Goal: Task Accomplishment & Management: Manage account settings

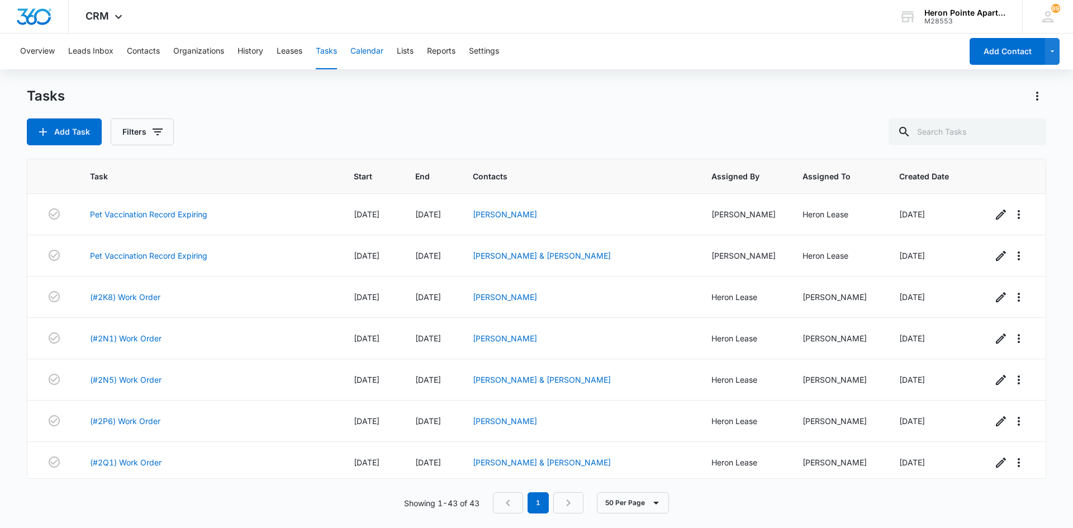
drag, startPoint x: 372, startPoint y: 48, endPoint x: 379, endPoint y: 73, distance: 26.2
click at [372, 48] on button "Calendar" at bounding box center [366, 52] width 33 height 36
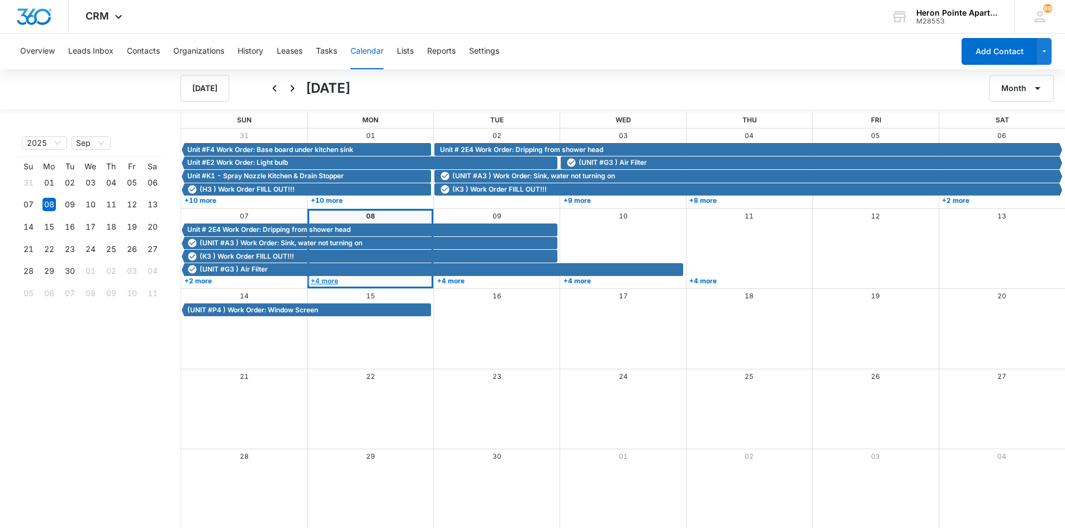
click at [333, 281] on link "+4 more" at bounding box center [369, 281] width 123 height 8
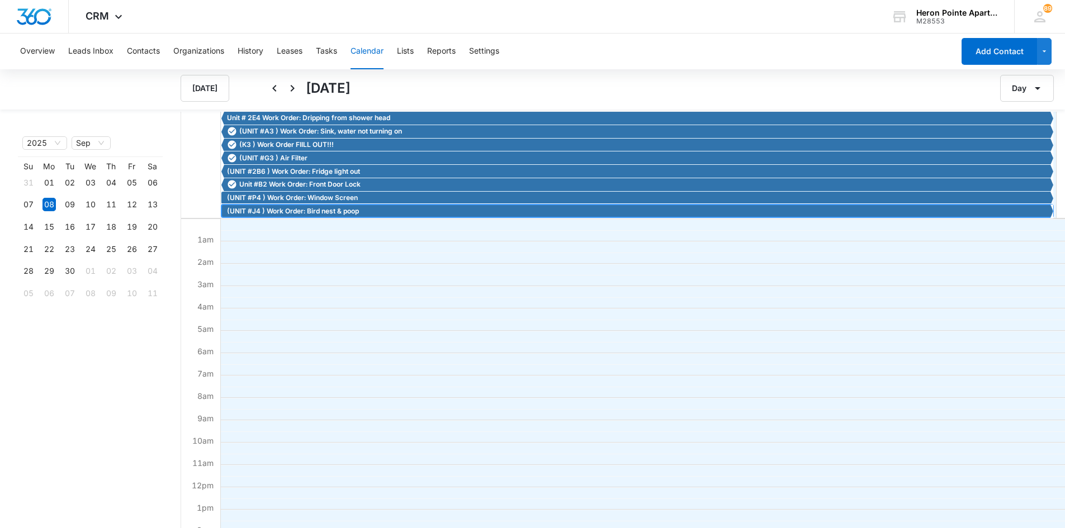
click at [324, 214] on span "(UNIT #J4 ) Work Order: Bird nest & poop" at bounding box center [293, 211] width 132 height 10
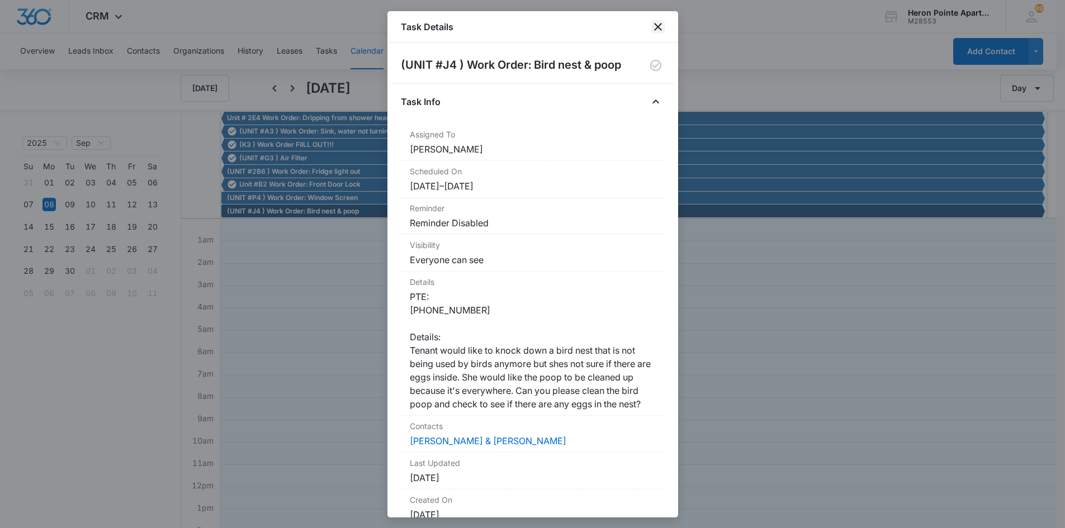
click at [656, 25] on icon "close" at bounding box center [657, 26] width 13 height 13
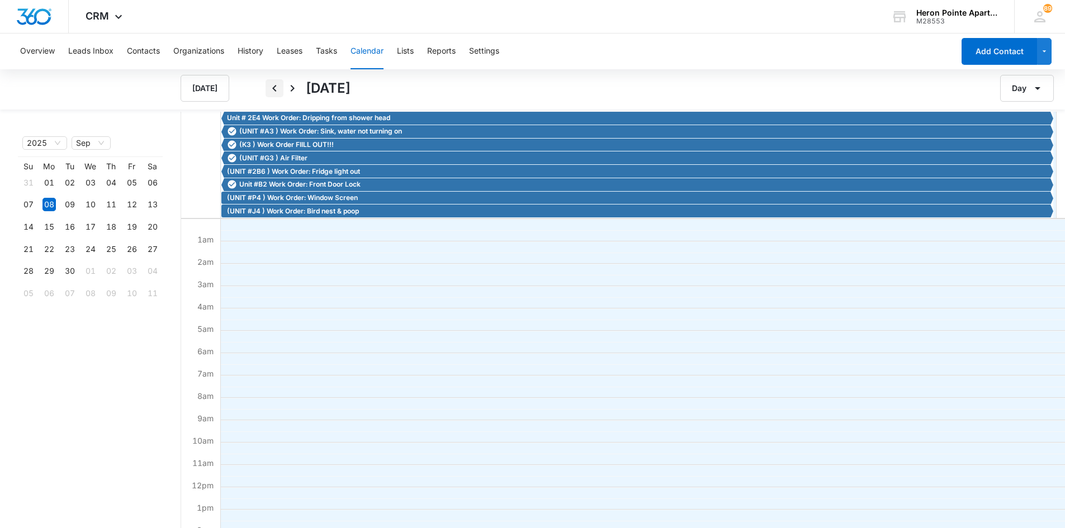
click at [276, 91] on icon "Back" at bounding box center [274, 88] width 13 height 13
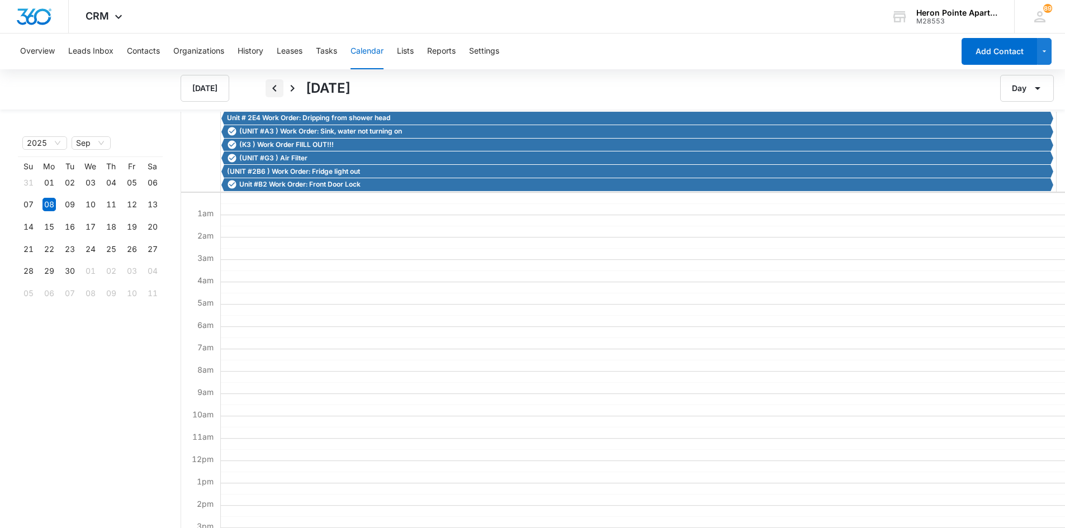
click at [276, 91] on icon "Back" at bounding box center [274, 88] width 13 height 13
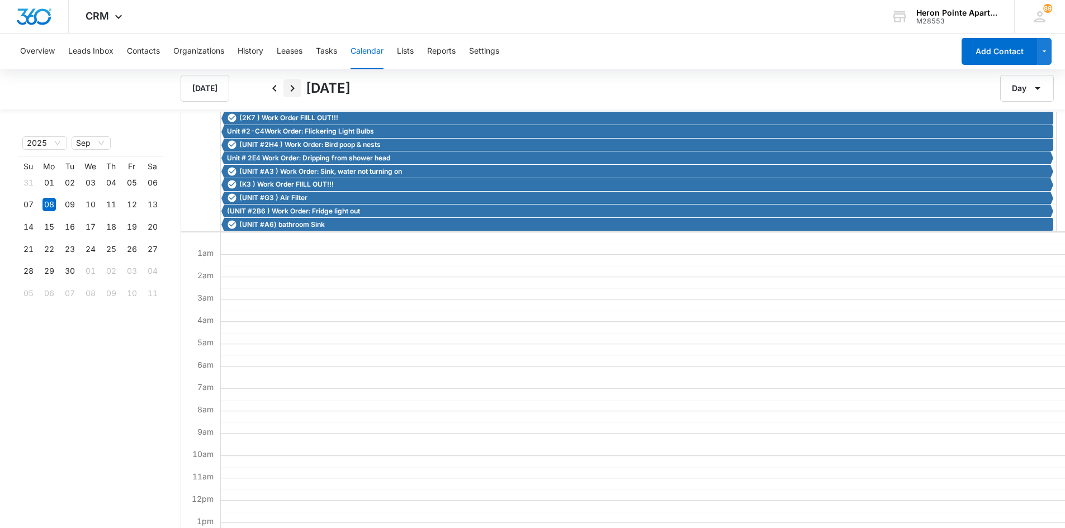
click at [295, 89] on icon "Next" at bounding box center [292, 88] width 13 height 13
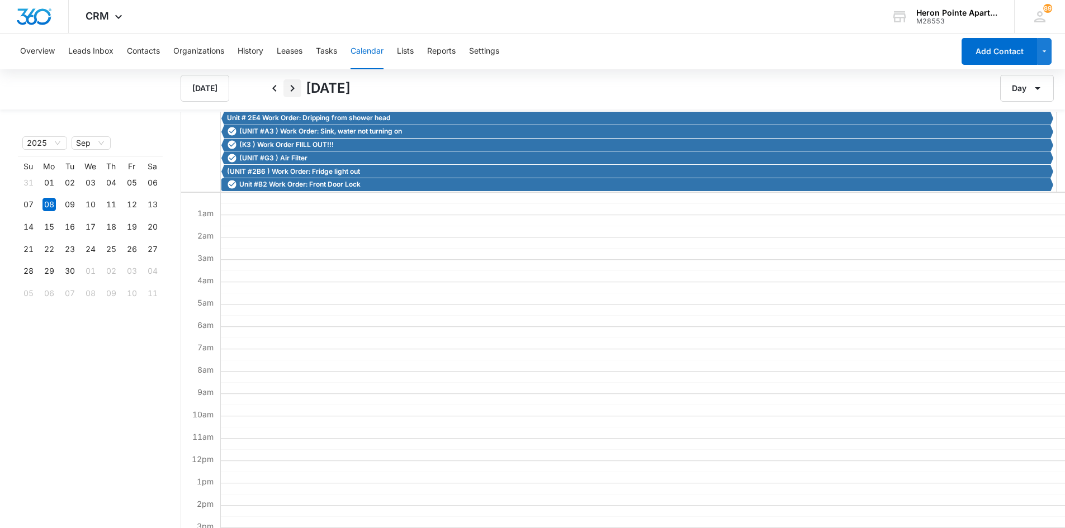
click at [295, 89] on icon "Next" at bounding box center [292, 88] width 13 height 13
click at [273, 90] on icon "Back" at bounding box center [274, 88] width 13 height 13
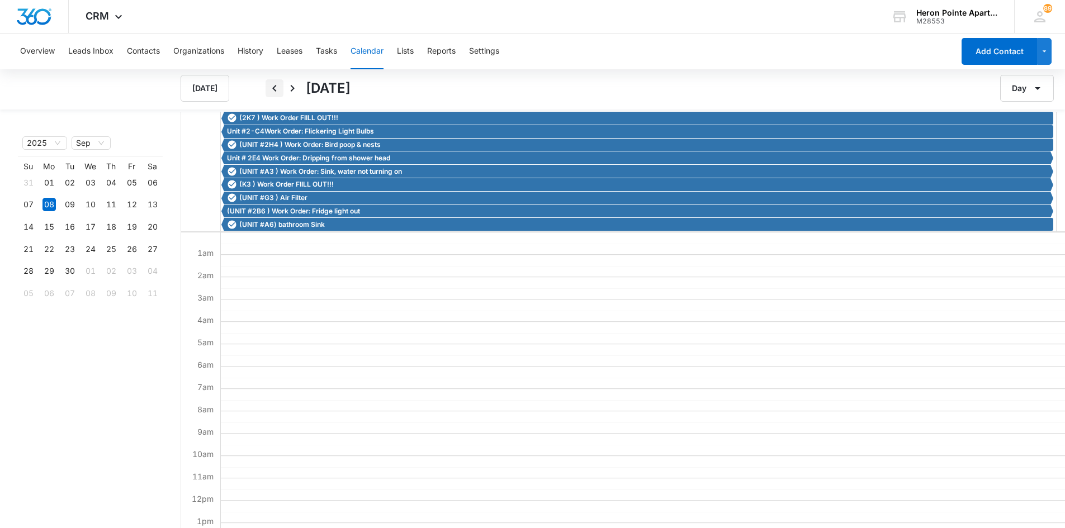
click at [273, 90] on icon "Back" at bounding box center [274, 88] width 13 height 13
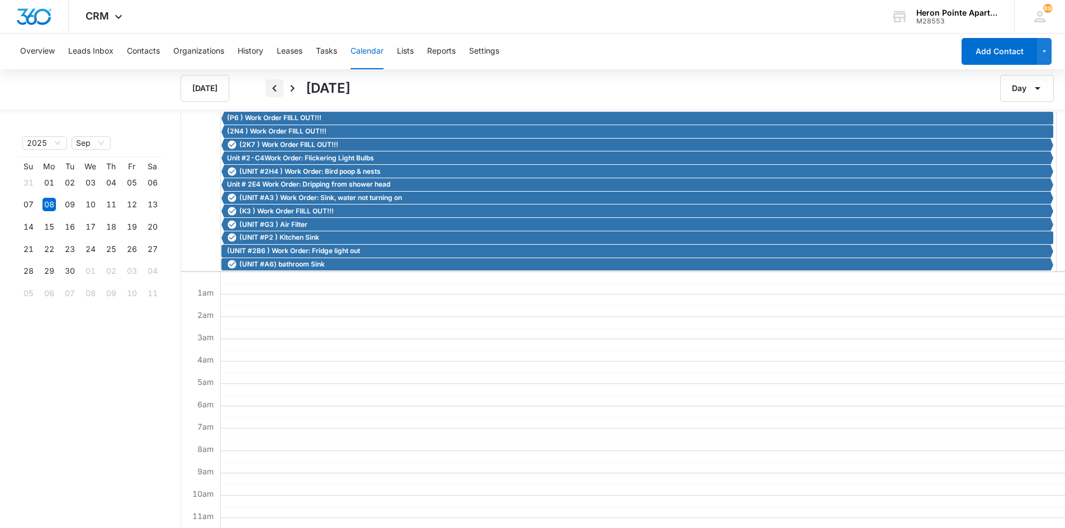
click at [273, 90] on icon "Back" at bounding box center [274, 88] width 13 height 13
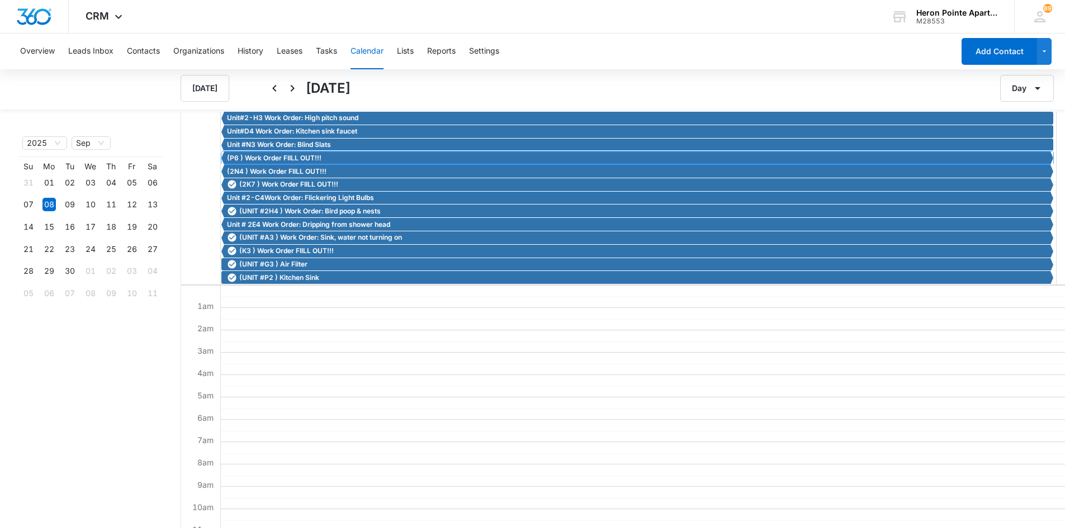
click at [288, 157] on span "(P6 ) Work Order FIILL OUT!!!" at bounding box center [274, 158] width 94 height 10
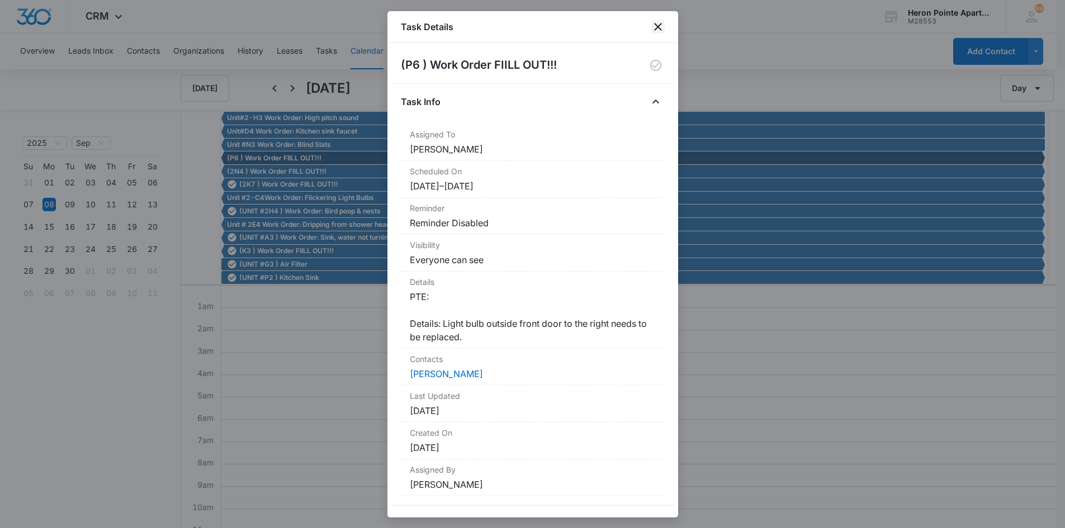
click at [657, 26] on icon "close" at bounding box center [657, 26] width 13 height 13
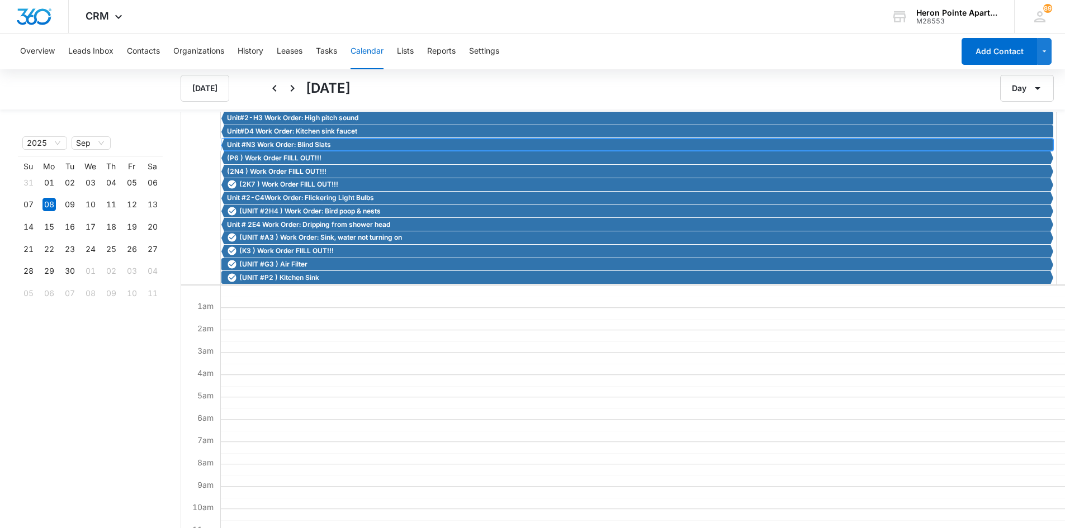
click at [282, 145] on span "Unit #N3 Work Order: Blind Slats" at bounding box center [279, 145] width 104 height 10
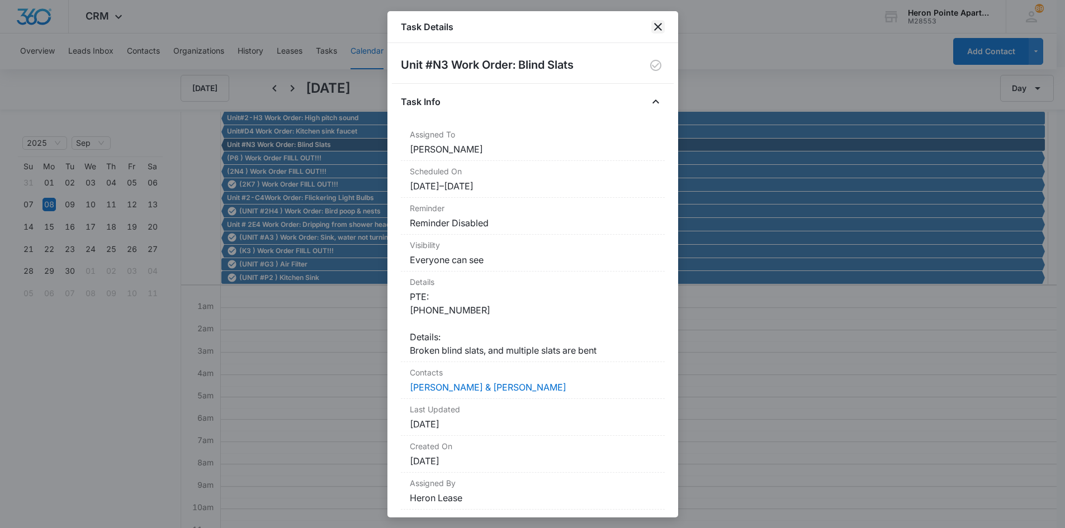
click at [658, 25] on icon "close" at bounding box center [657, 26] width 13 height 13
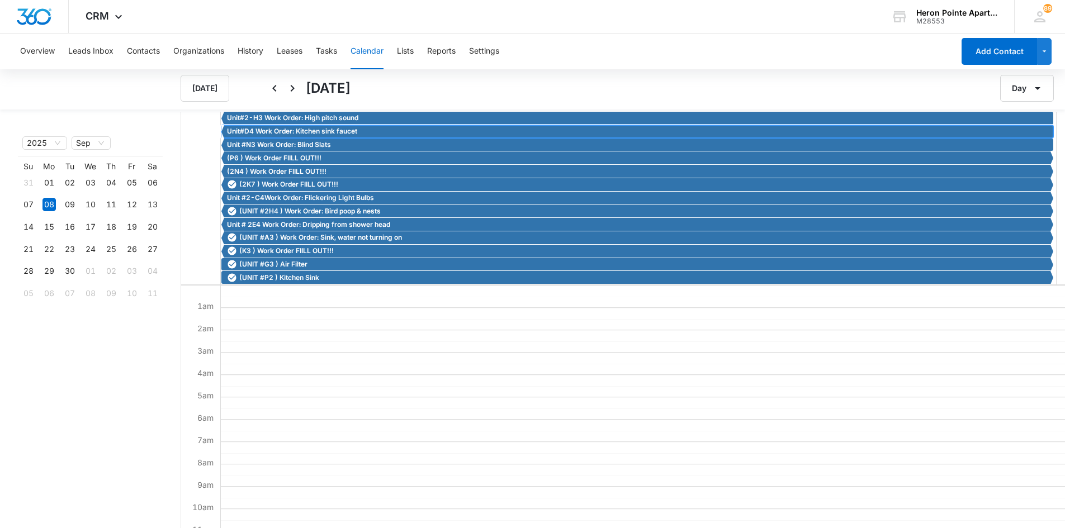
click at [310, 130] on span "Unit#D4 Work Order: Kitchen sink faucet" at bounding box center [292, 131] width 130 height 10
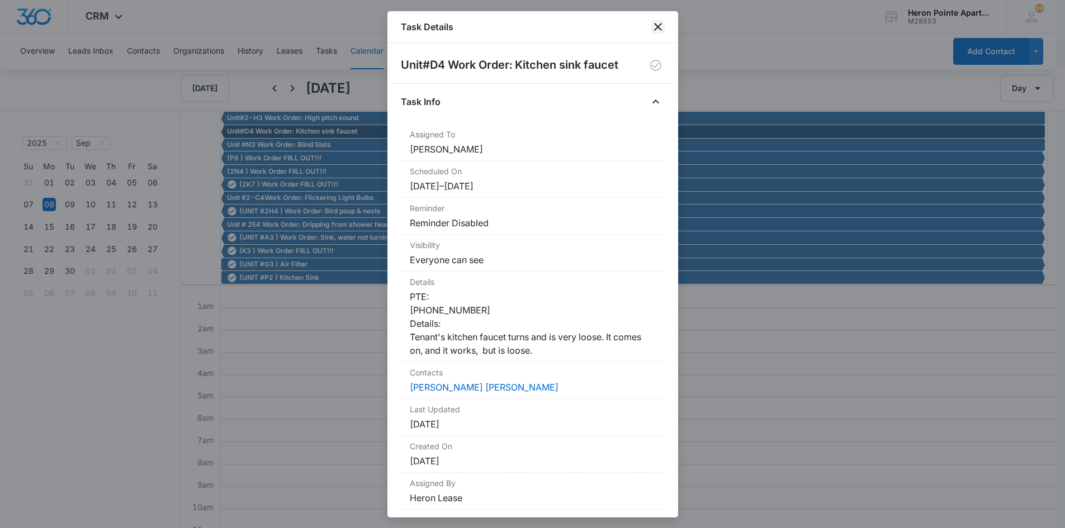
click at [657, 23] on icon "close" at bounding box center [657, 26] width 13 height 13
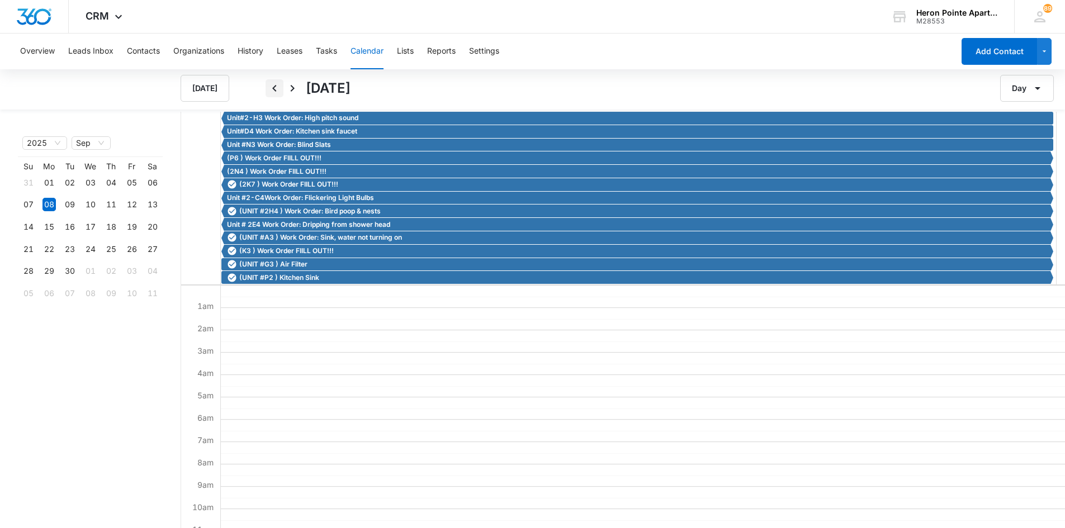
click at [274, 89] on icon "Back" at bounding box center [274, 88] width 13 height 13
click at [275, 87] on icon "Back" at bounding box center [274, 88] width 4 height 7
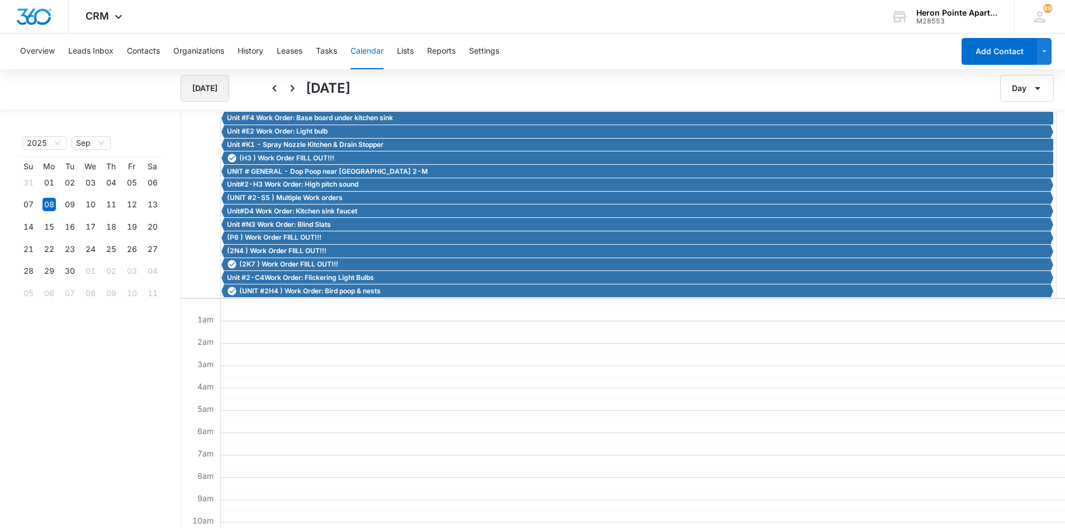
click at [201, 78] on button "[DATE]" at bounding box center [205, 88] width 49 height 27
